Goal: Entertainment & Leisure: Consume media (video, audio)

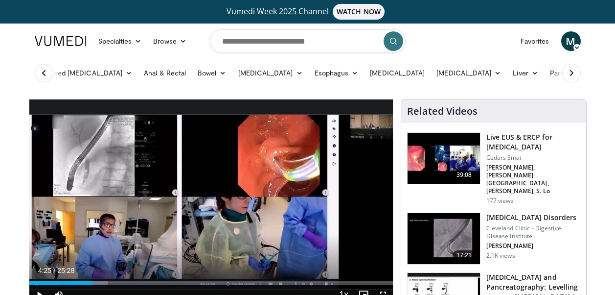
scroll to position [49, 0]
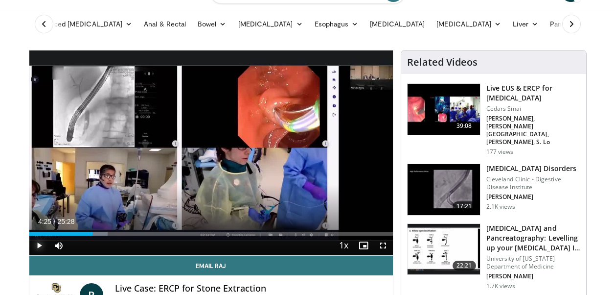
click at [44, 244] on span "Video Player" at bounding box center [39, 245] width 20 height 20
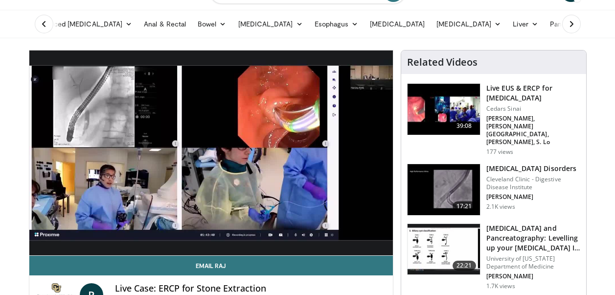
click at [37, 246] on video-js "**********" at bounding box center [211, 152] width 364 height 205
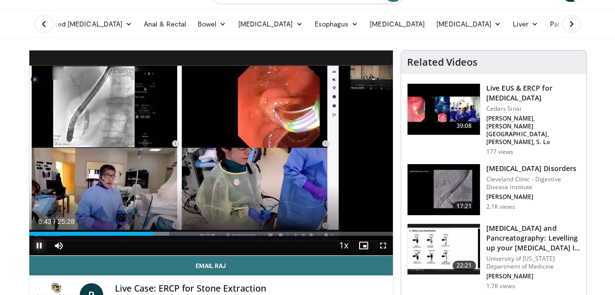
click at [38, 247] on span "Video Player" at bounding box center [39, 245] width 20 height 20
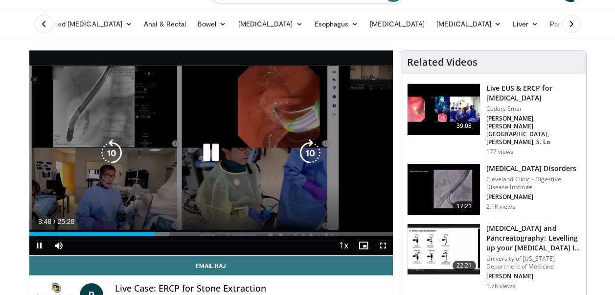
click at [365, 185] on div "10 seconds Tap to unmute" at bounding box center [211, 152] width 364 height 205
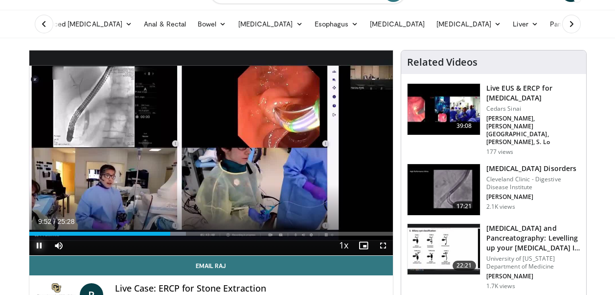
click at [42, 244] on span "Video Player" at bounding box center [39, 245] width 20 height 20
click at [39, 245] on span "Video Player" at bounding box center [39, 245] width 20 height 20
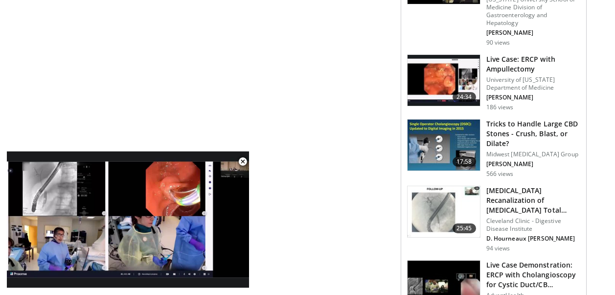
scroll to position [1224, 0]
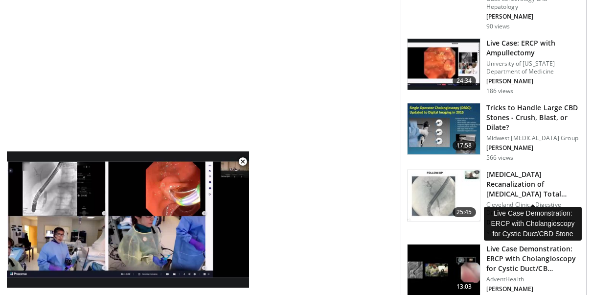
click at [524, 244] on h3 "Live Case Demonstration: ERCP with Cholangioscopy for Cystic Duct/CB…" at bounding box center [534, 258] width 94 height 29
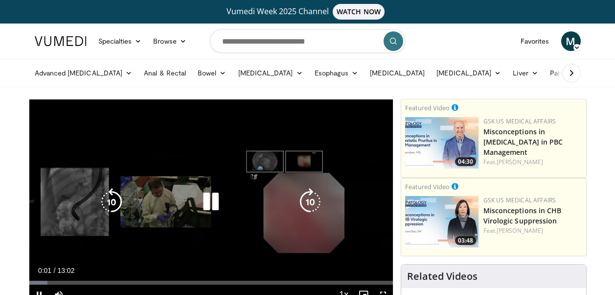
scroll to position [49, 0]
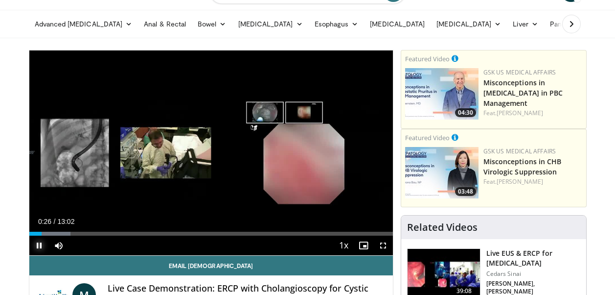
click at [40, 246] on span "Video Player" at bounding box center [39, 245] width 20 height 20
